Goal: Book appointment/travel/reservation

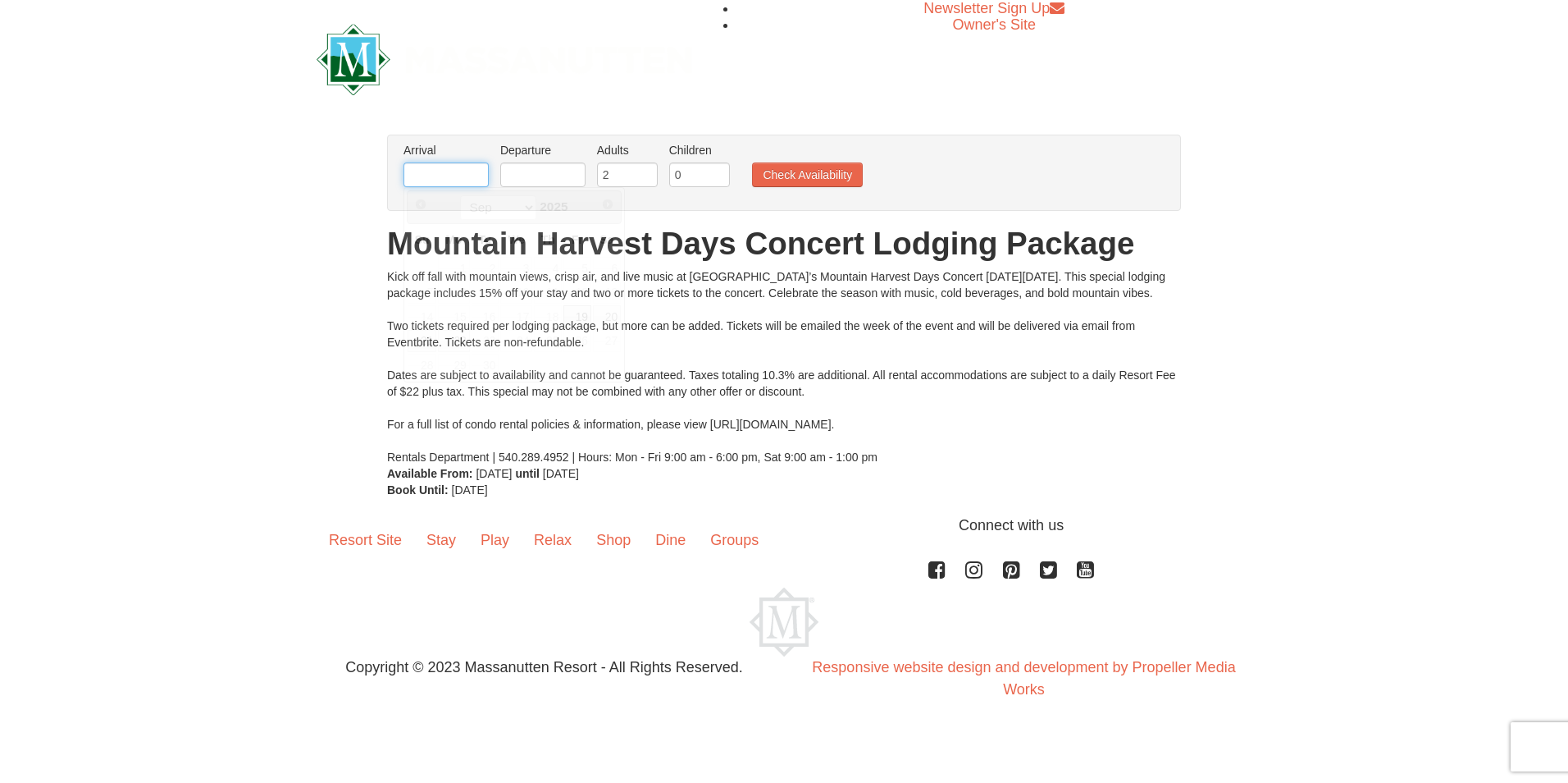
click at [439, 183] on input "text" at bounding box center [446, 174] width 85 height 24
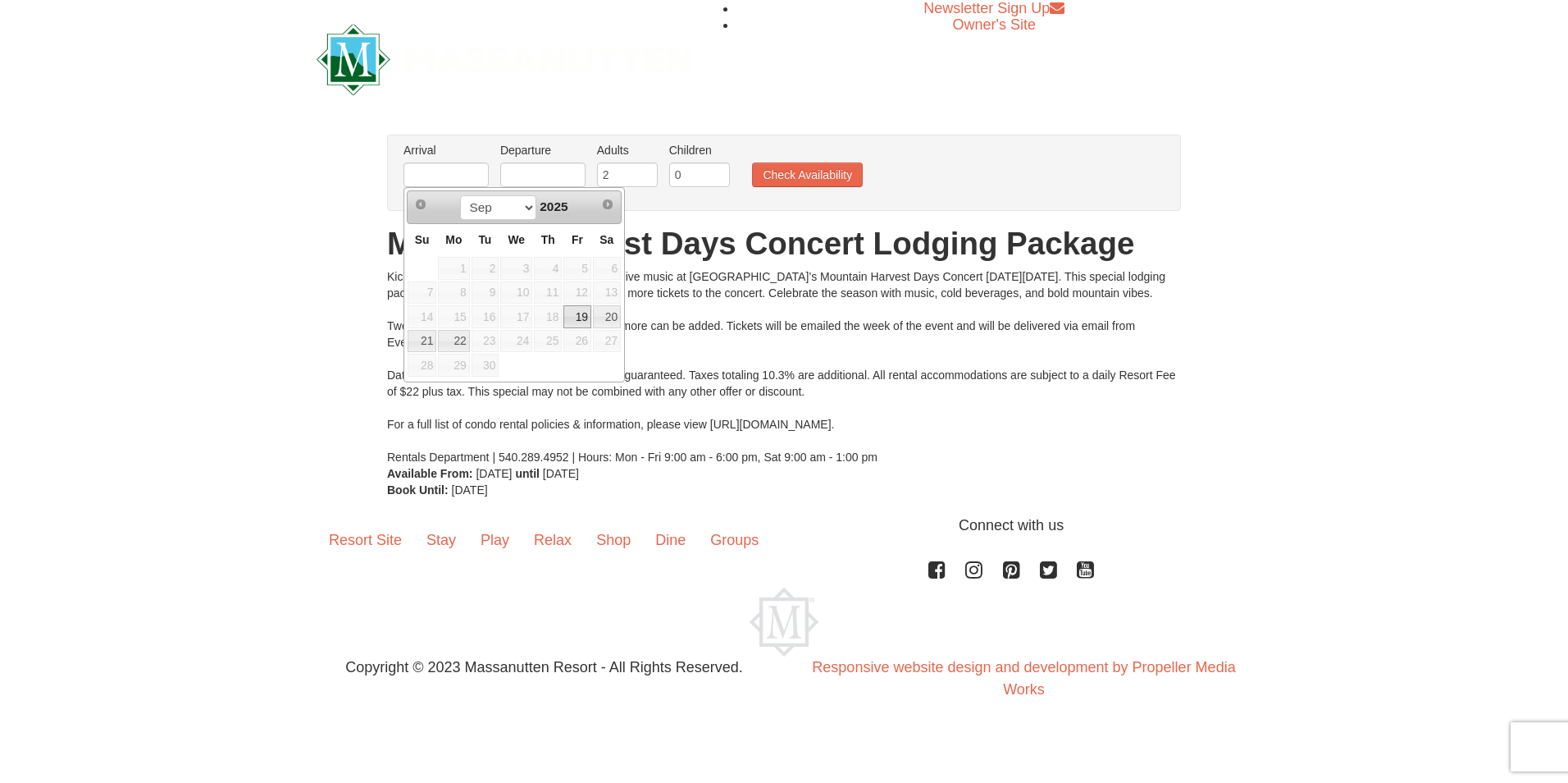
click at [583, 318] on link "19" at bounding box center [577, 316] width 28 height 23
type input "[DATE]"
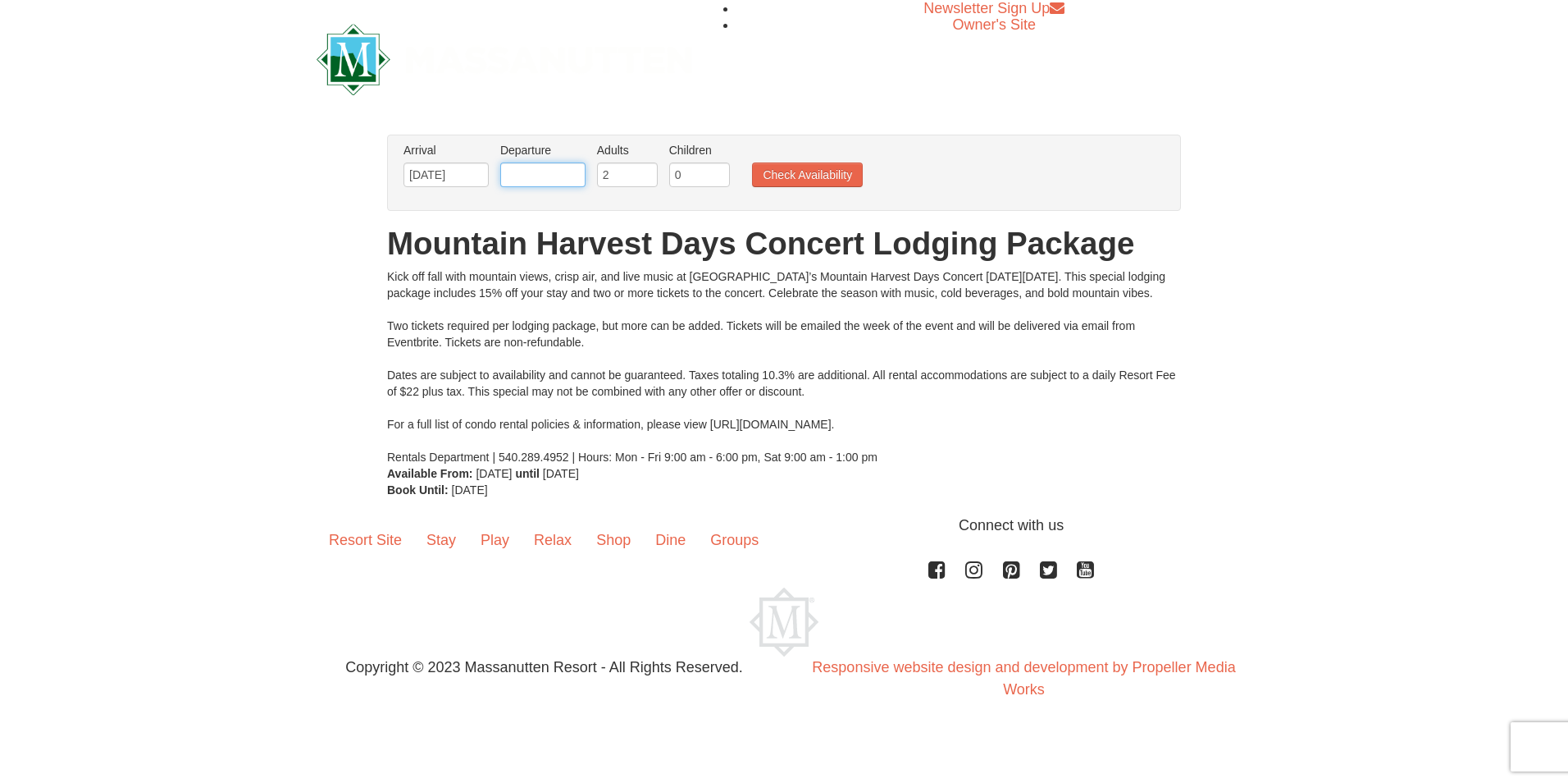
click at [556, 179] on input "text" at bounding box center [543, 174] width 85 height 24
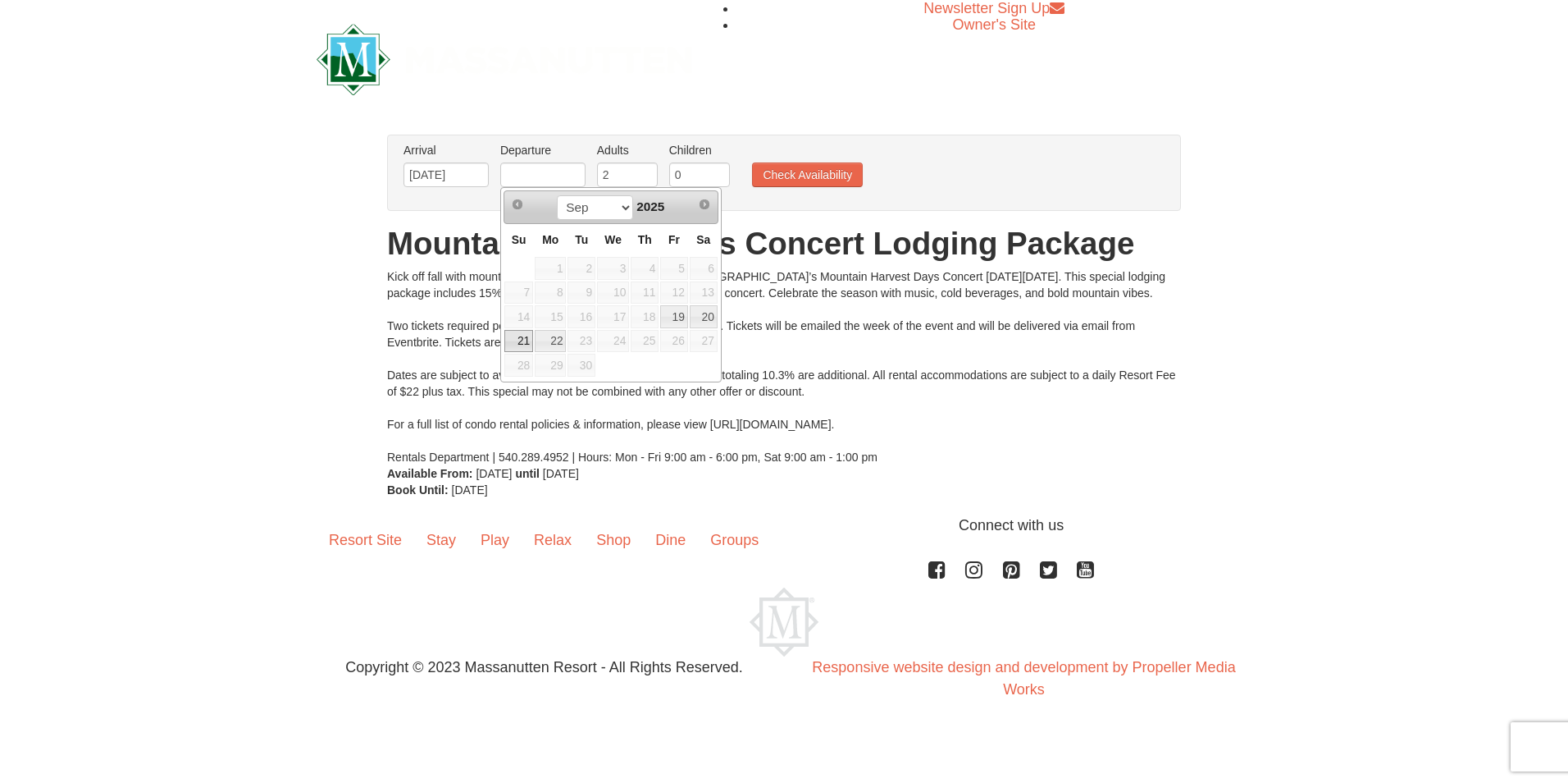
click at [519, 346] on link "21" at bounding box center [519, 341] width 29 height 23
type input "[DATE]"
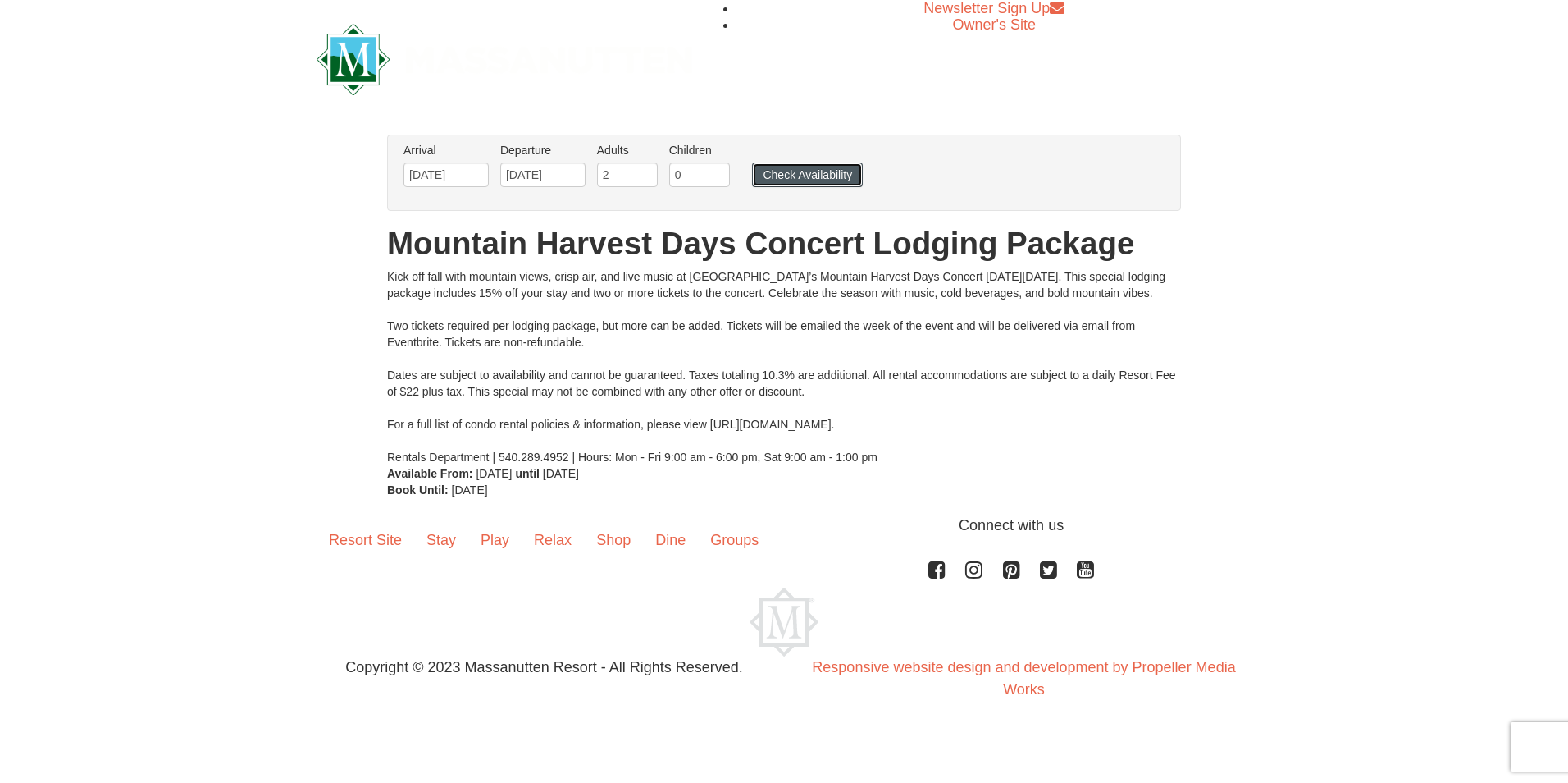
click at [801, 174] on button "Check Availability" at bounding box center [807, 174] width 111 height 24
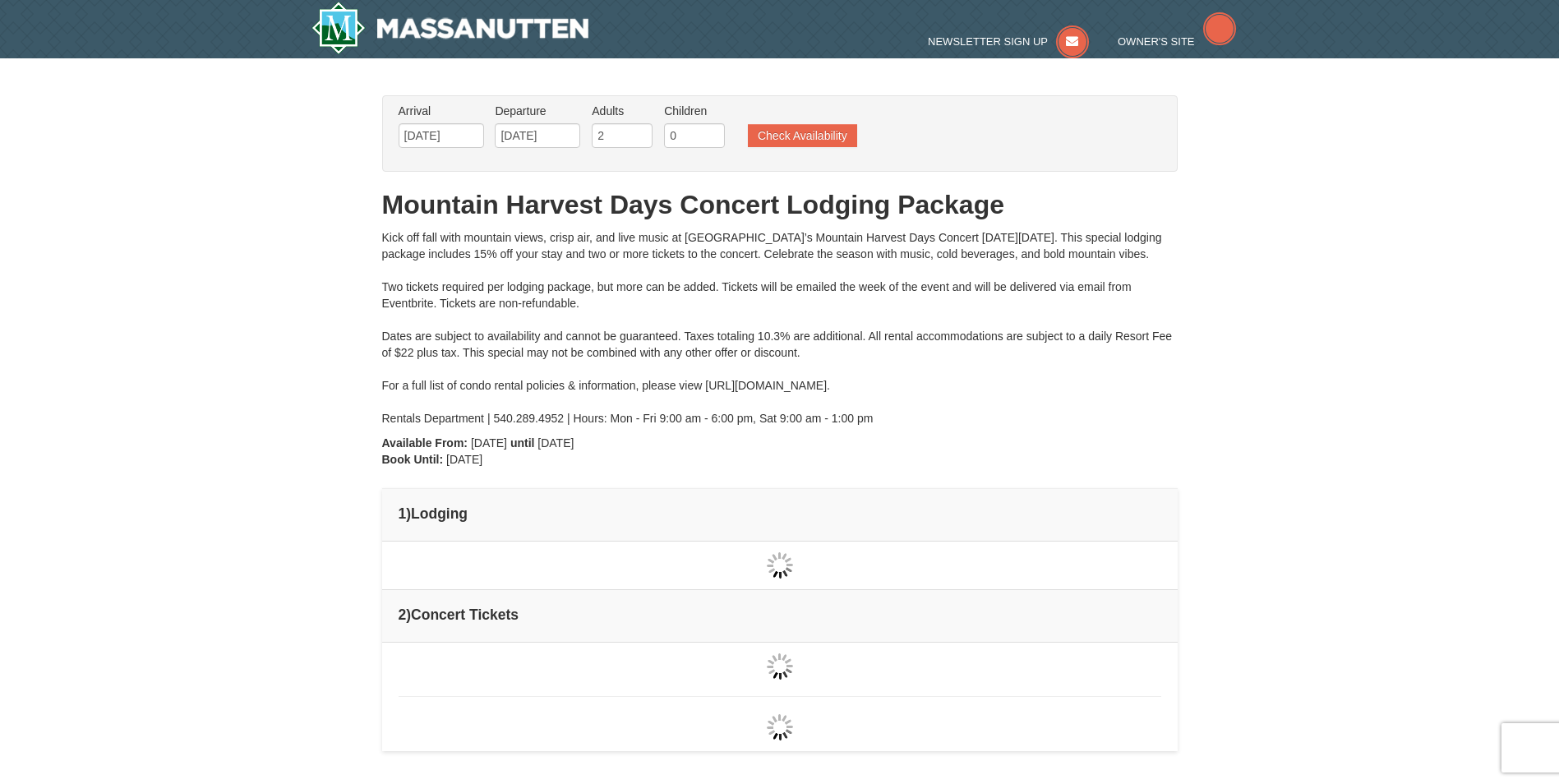
type input "09/20/2025"
type input "[DATE]"
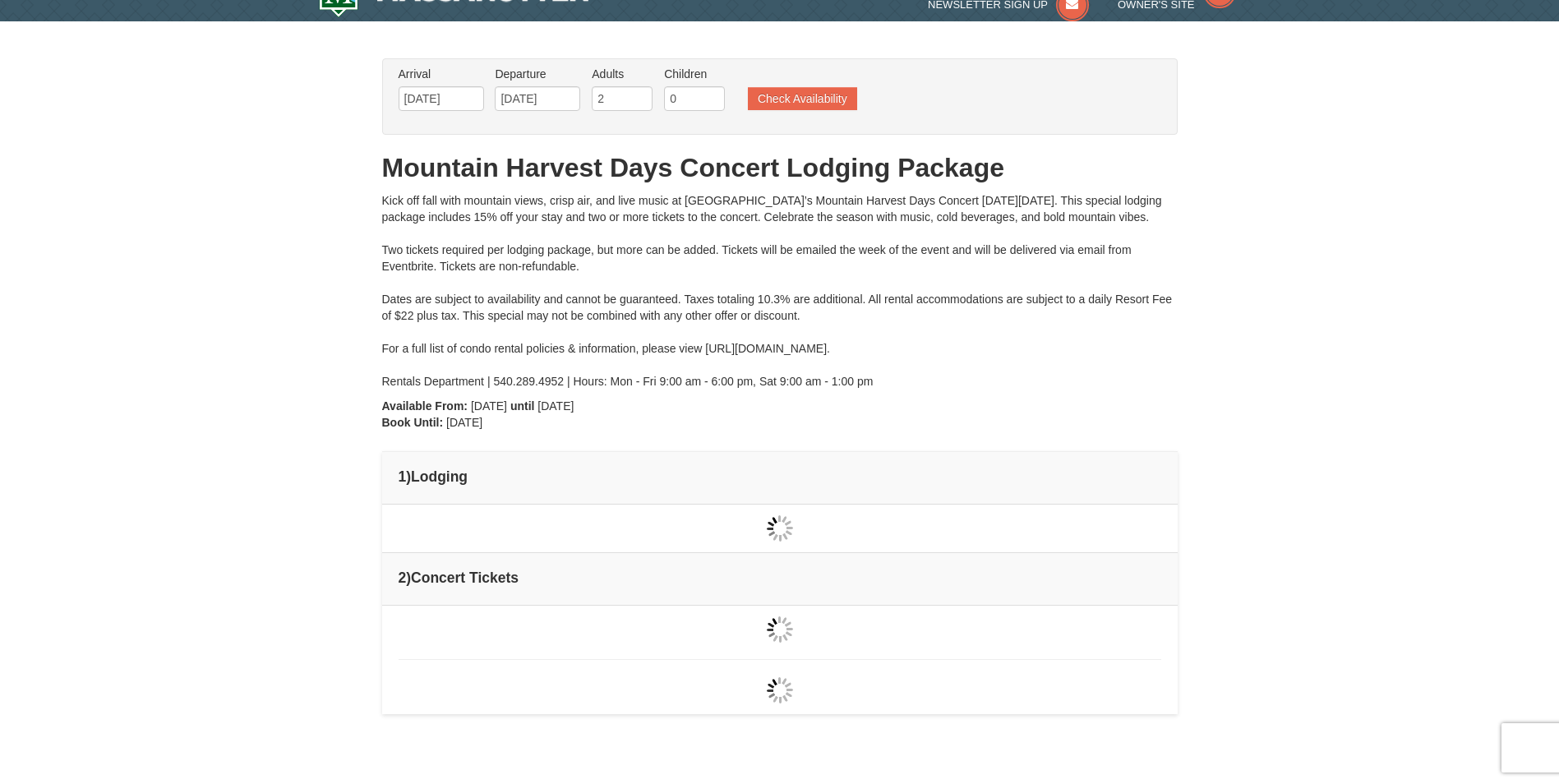
type input "[DATE]"
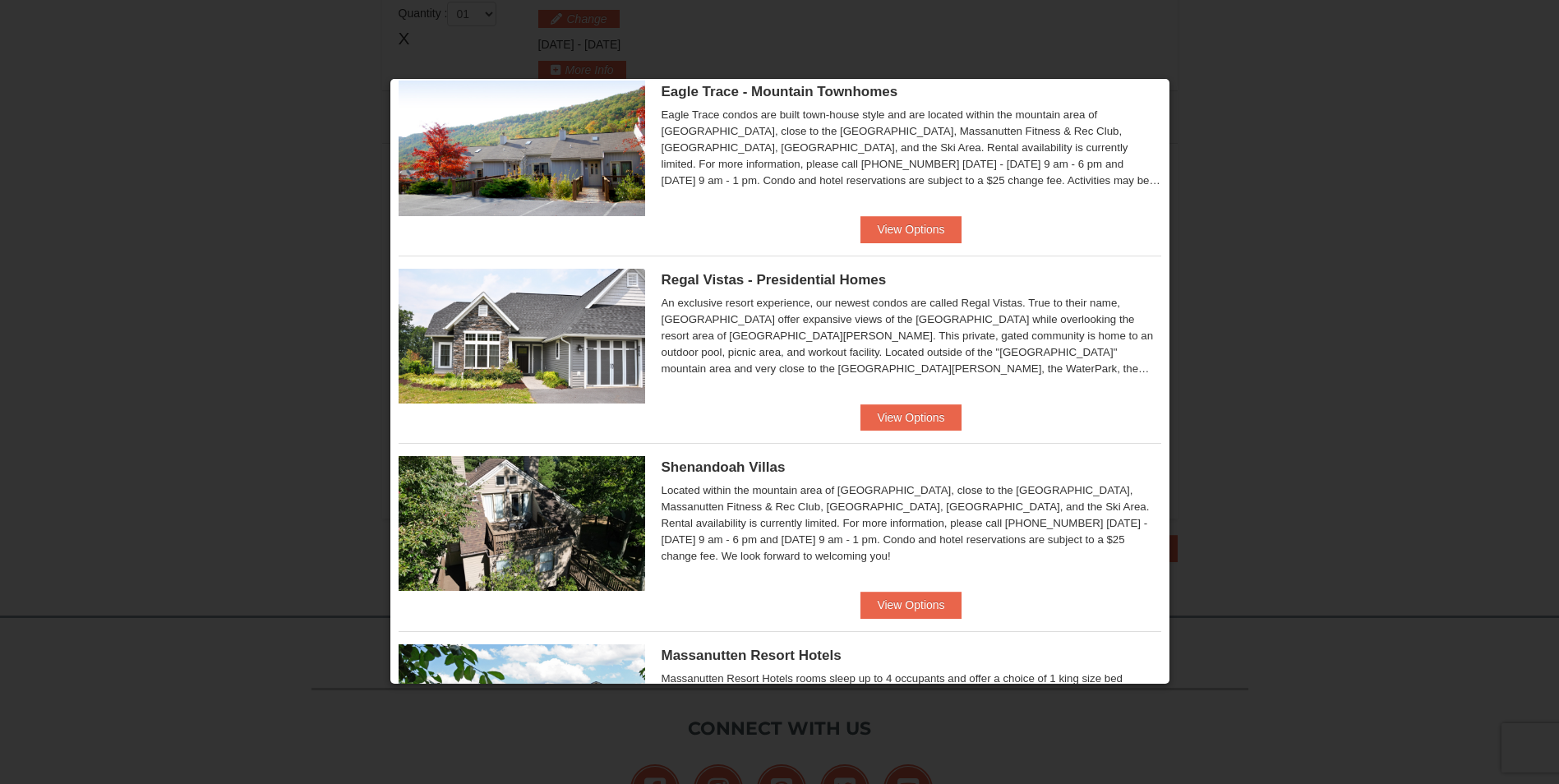
scroll to position [83, 0]
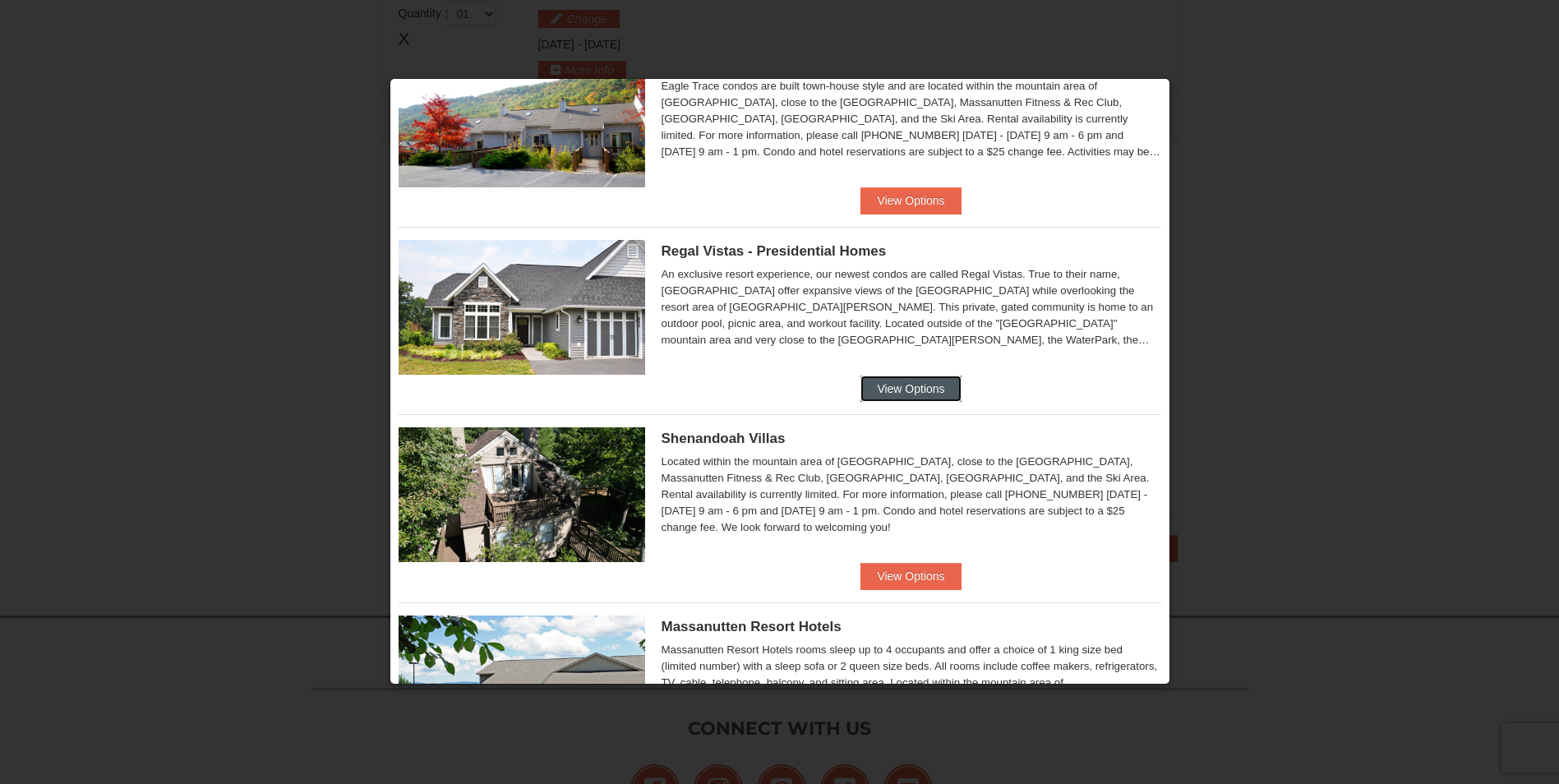
click at [908, 385] on button "View Options" at bounding box center [911, 388] width 100 height 26
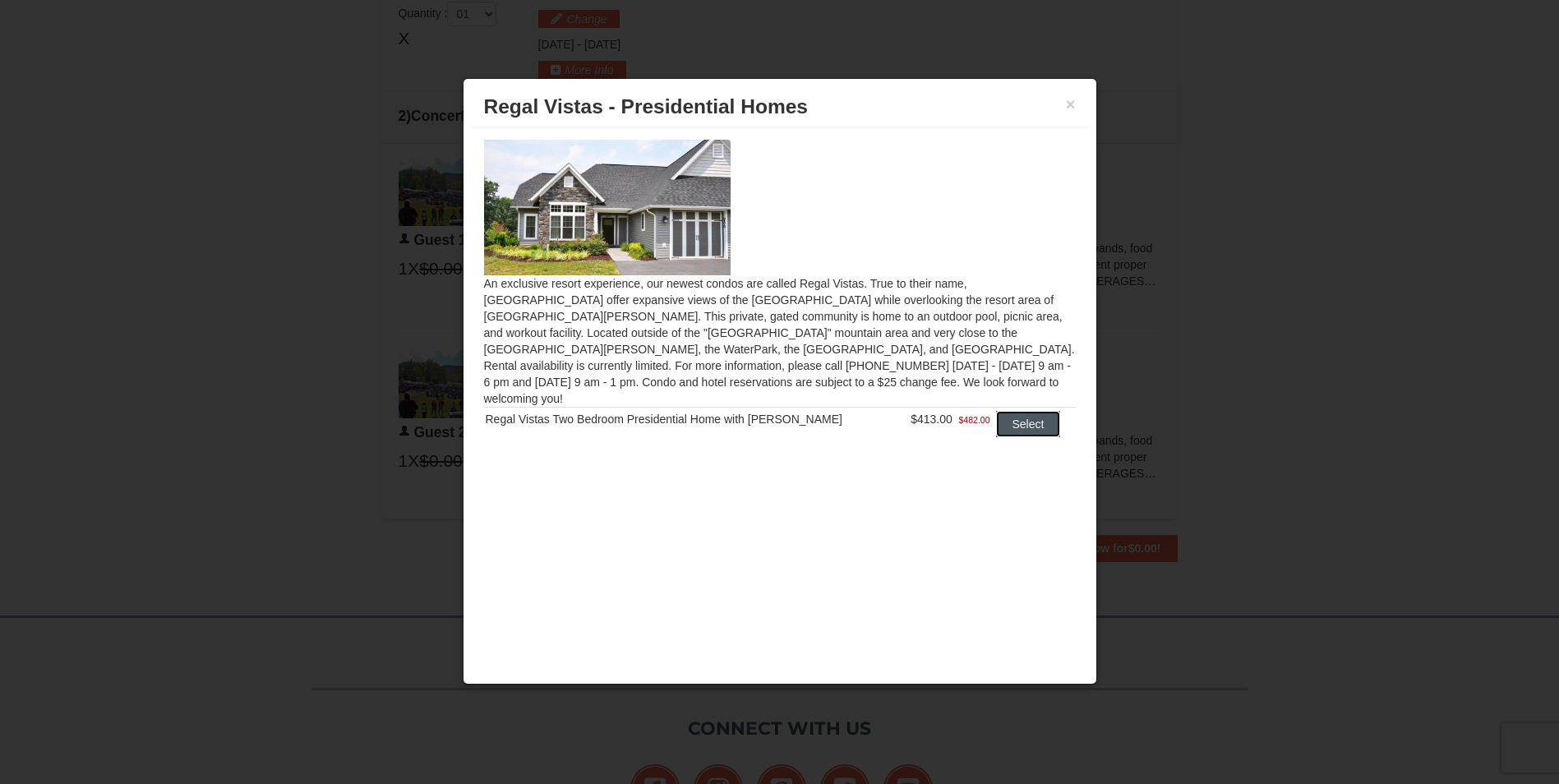
click at [1029, 411] on button "Select" at bounding box center [1029, 424] width 65 height 26
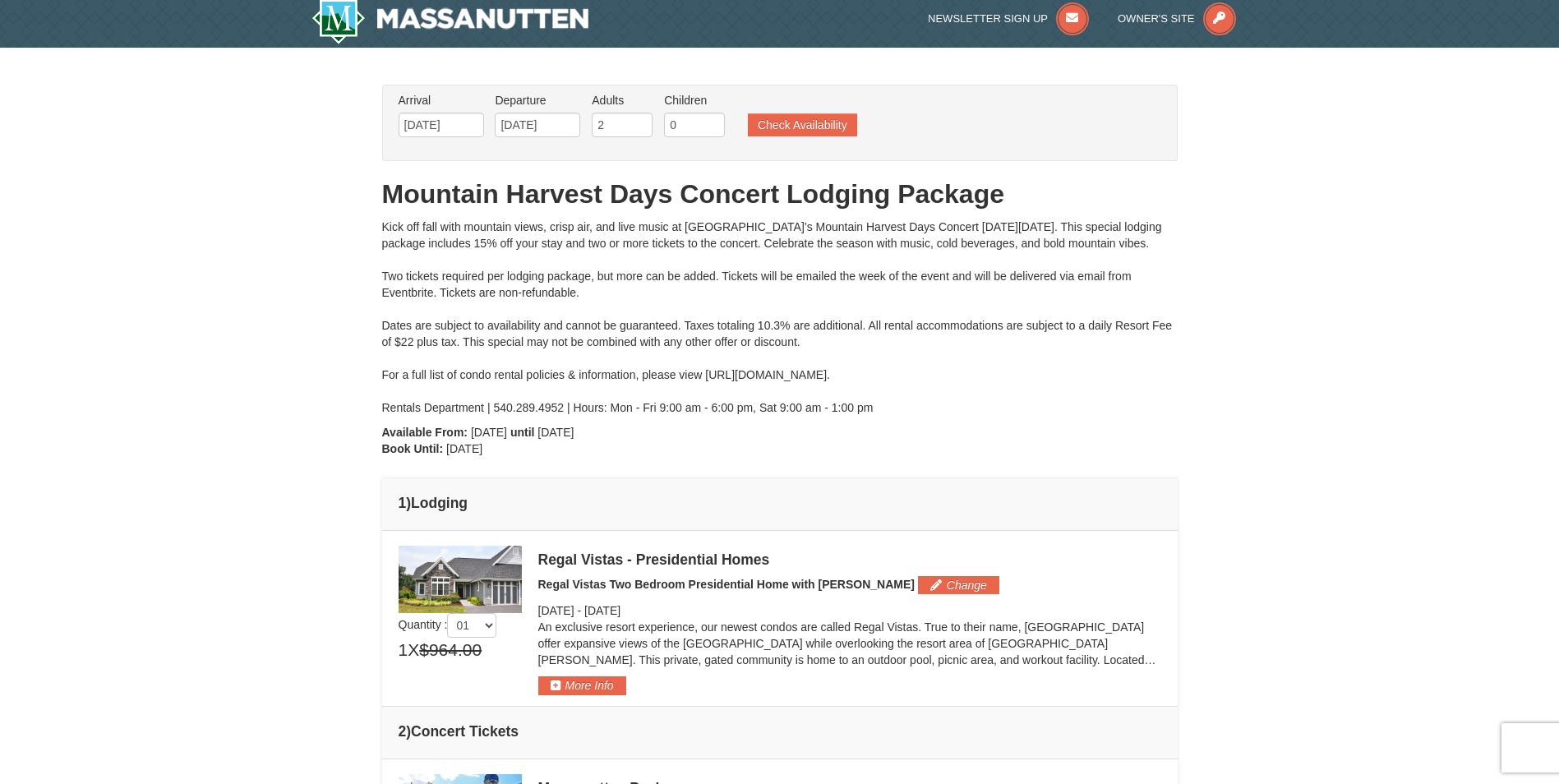
scroll to position [0, 0]
